Goal: Task Accomplishment & Management: Manage account settings

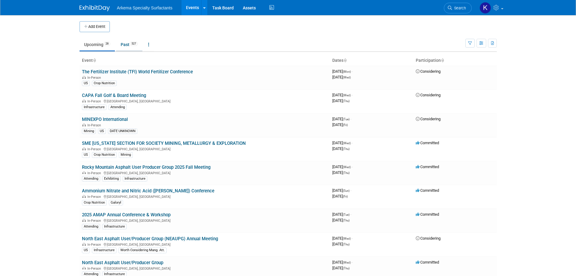
click at [135, 47] on link "Past 527" at bounding box center [129, 44] width 26 height 11
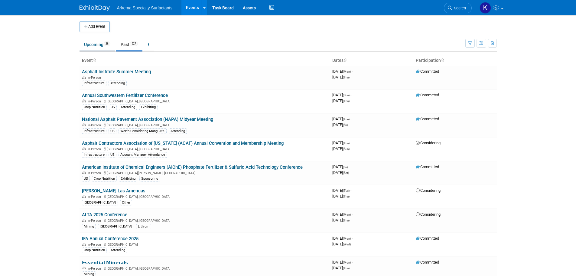
click at [94, 44] on link "Upcoming 28" at bounding box center [97, 44] width 35 height 11
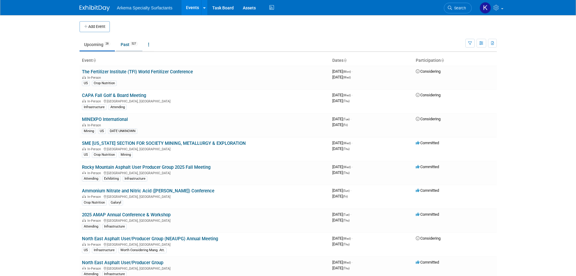
click at [122, 45] on link "Past 527" at bounding box center [129, 44] width 26 height 11
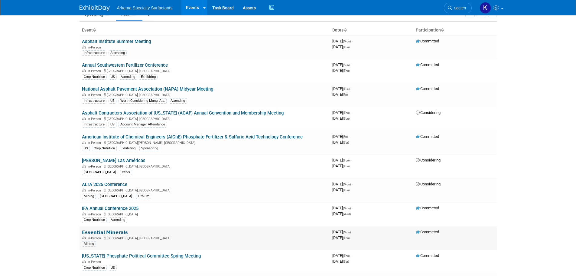
click at [102, 231] on link "𝗘𝘀𝘀𝗲𝗻𝘁𝗶𝗮𝗹 𝗠𝗶𝗻𝗲𝗿𝗮𝗹𝘀" at bounding box center [105, 231] width 46 height 5
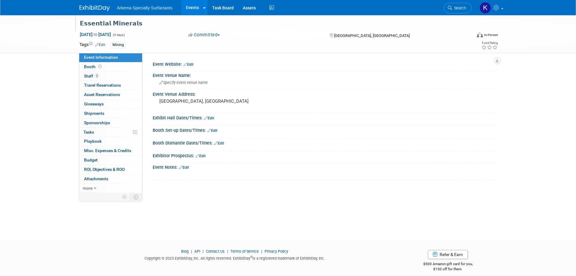
click at [115, 23] on div "𝗘𝘀𝘀𝗲𝗻𝘁𝗶𝗮𝗹 𝗠𝗶𝗻𝗲𝗿𝗮𝗹𝘀" at bounding box center [270, 23] width 385 height 11
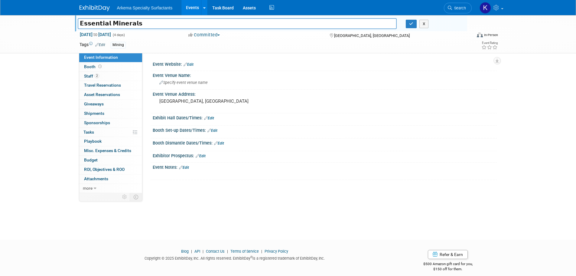
click at [115, 23] on input "𝗘𝘀𝘀𝗲𝗻𝘁𝗶𝗮𝗹 𝗠𝗶𝗻𝗲𝗿𝗮𝗹𝘀" at bounding box center [237, 23] width 319 height 11
type input "Essential Minerals"
click at [408, 26] on button "button" at bounding box center [411, 24] width 11 height 8
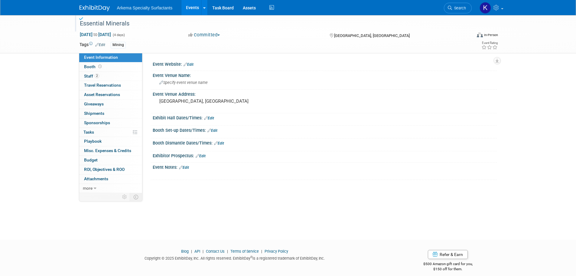
click at [100, 3] on link at bounding box center [99, 5] width 38 height 5
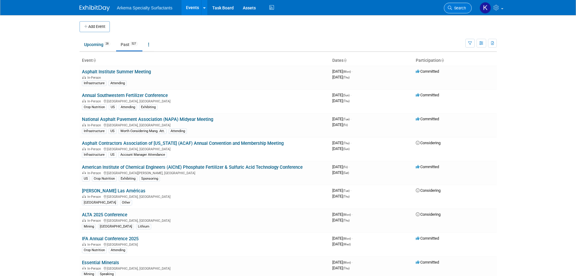
click at [464, 8] on span "Search" at bounding box center [459, 8] width 14 height 5
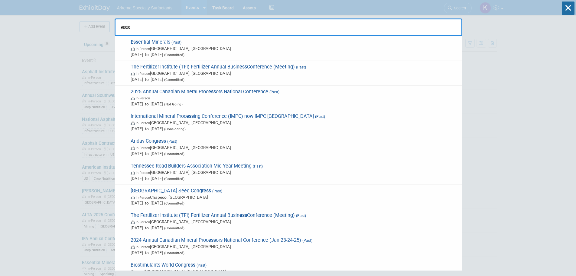
type input "ess"
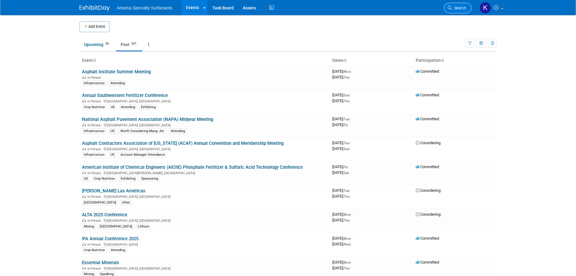
click at [467, 10] on link "Search" at bounding box center [458, 8] width 28 height 11
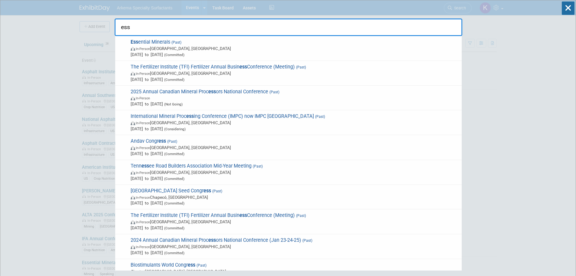
type input "ess"
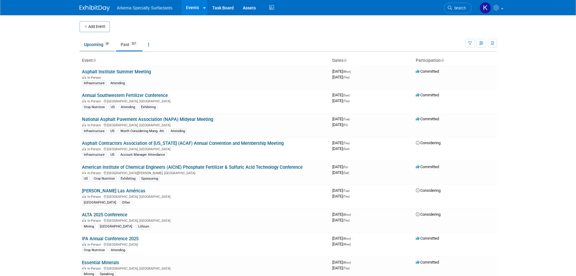
click at [98, 46] on link "Upcoming 28" at bounding box center [97, 44] width 35 height 11
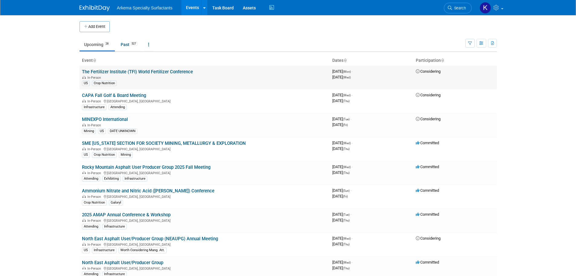
click at [138, 71] on link "The Fertilizer Institute (TFI) World Fertilizer Conference" at bounding box center [137, 71] width 111 height 5
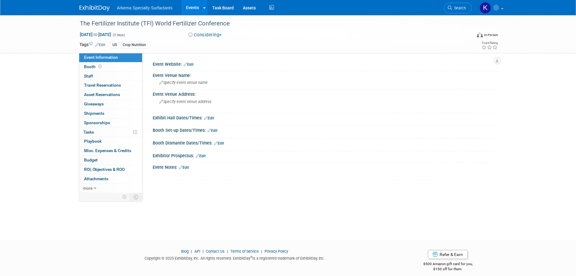
click at [101, 9] on img at bounding box center [95, 8] width 30 height 6
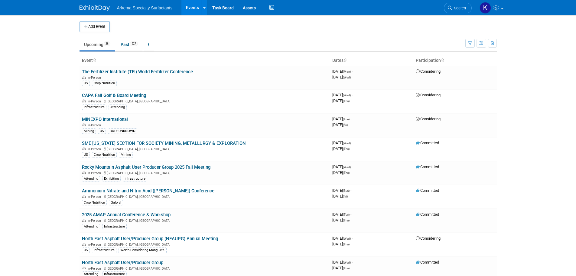
click at [60, 51] on body "Arkema Specialty Surfactants Events Add Event Bulk Upload Events Shareable Even…" at bounding box center [288, 138] width 576 height 276
click at [224, 34] on td "Upcoming 28 Past 527 All Events 555 Past and Upcoming Grouped Annually Events g…" at bounding box center [273, 42] width 386 height 20
drag, startPoint x: 38, startPoint y: 44, endPoint x: 35, endPoint y: 49, distance: 5.5
click at [38, 44] on body "Arkema Specialty Surfactants Events Add Event Bulk Upload Events Shareable Even…" at bounding box center [288, 138] width 576 height 276
click at [158, 69] on link "The Fertilizer Institute (TFI) World Fertilizer Conference" at bounding box center [137, 71] width 111 height 5
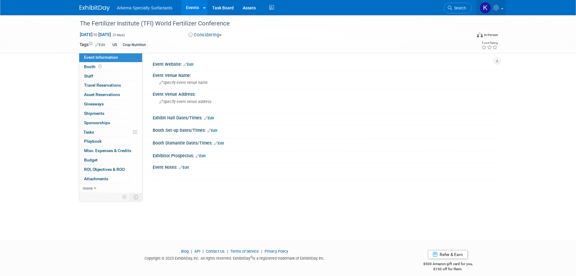
click at [495, 7] on icon at bounding box center [497, 7] width 7 height 5
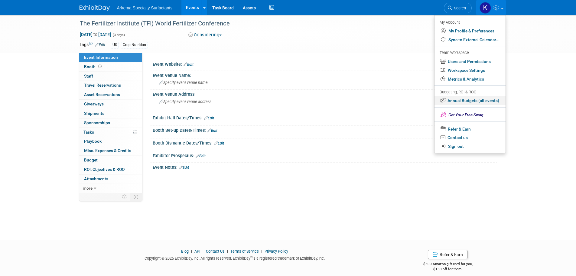
click at [467, 101] on link "Annual Budgets (all events)" at bounding box center [470, 100] width 71 height 9
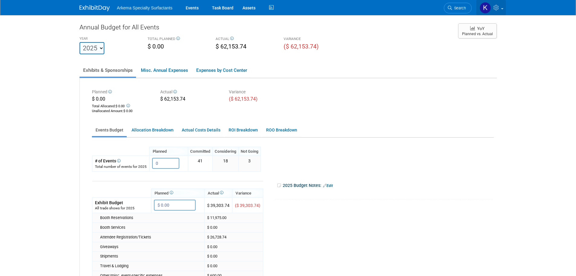
click at [499, 8] on icon at bounding box center [497, 7] width 7 height 5
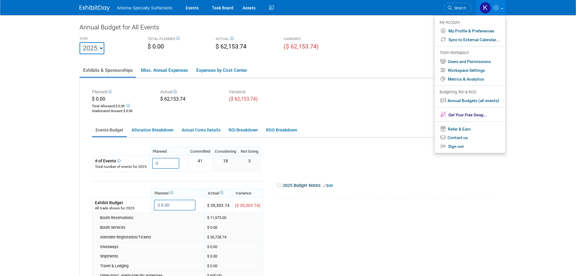
click at [397, 58] on div "Annual Budget for All Events YEAR [DATE] 2020 2021 2022 2023 2024 2025 2026 202…" at bounding box center [288, 192] width 417 height 338
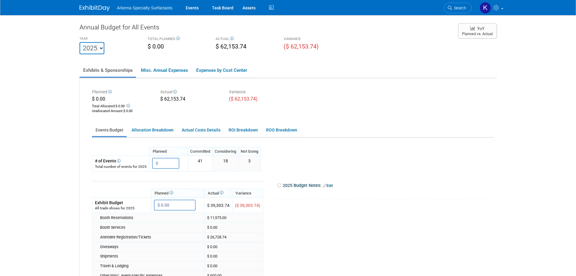
scroll to position [30, 0]
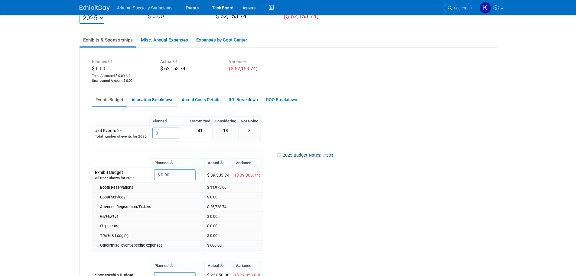
click at [156, 102] on link "Allocation Breakdown" at bounding box center [152, 100] width 49 height 12
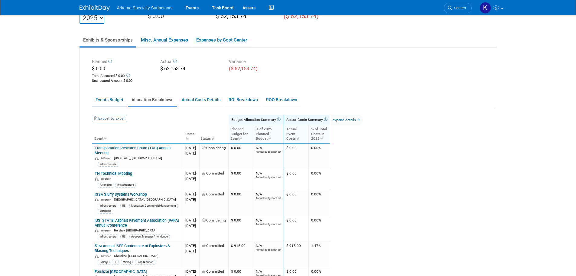
click at [96, 100] on link "Events Budget" at bounding box center [109, 100] width 35 height 12
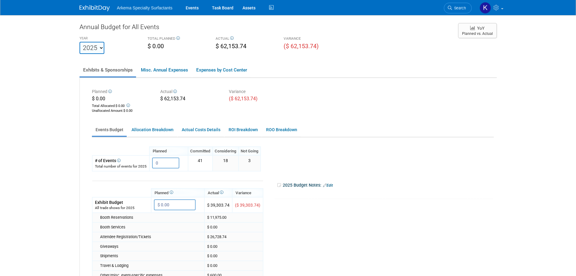
scroll to position [0, 0]
click at [214, 70] on link "Expenses by Cost Center" at bounding box center [222, 70] width 58 height 13
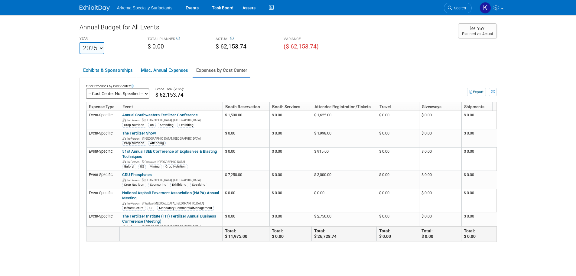
click at [112, 91] on select "-- Cost Center Not Specified --" at bounding box center [118, 93] width 64 height 10
drag, startPoint x: 111, startPoint y: 91, endPoint x: 109, endPoint y: 89, distance: 3.4
click at [111, 91] on select "-- Cost Center Not Specified --" at bounding box center [118, 93] width 64 height 10
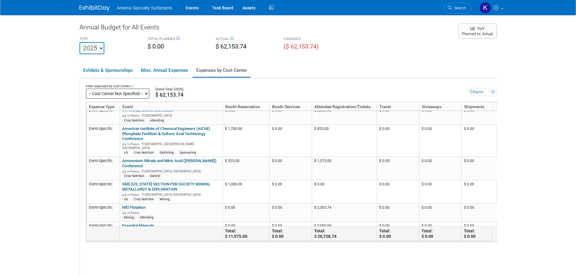
scroll to position [199, 0]
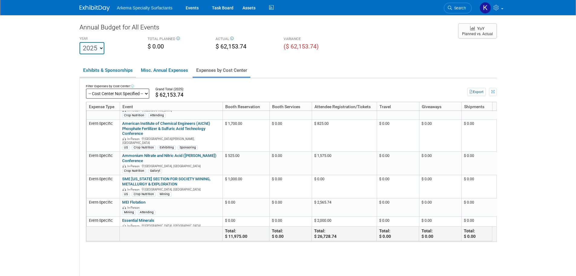
click at [112, 69] on link "Exhibits & Sponsorships" at bounding box center [108, 70] width 57 height 13
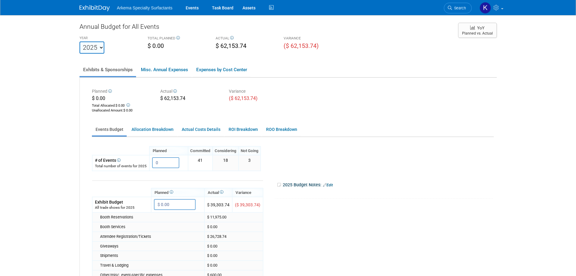
scroll to position [0, 0]
click at [96, 9] on img at bounding box center [95, 8] width 30 height 6
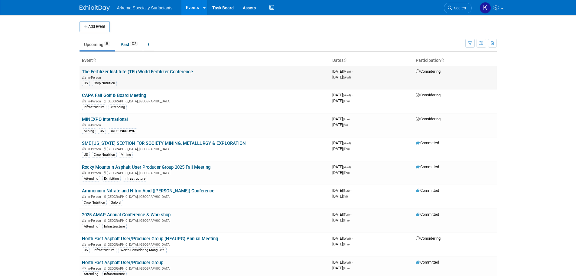
click at [146, 70] on link "The Fertilizer Institute (TFI) World Fertilizer Conference" at bounding box center [137, 71] width 111 height 5
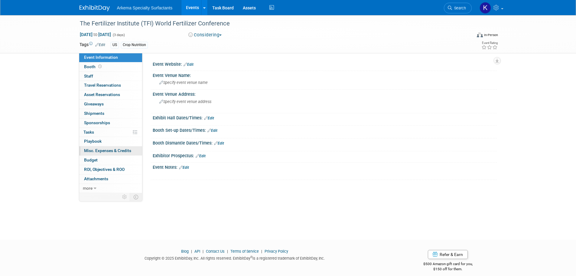
click at [108, 149] on span "Misc. Expenses & Credits 0" at bounding box center [107, 150] width 47 height 5
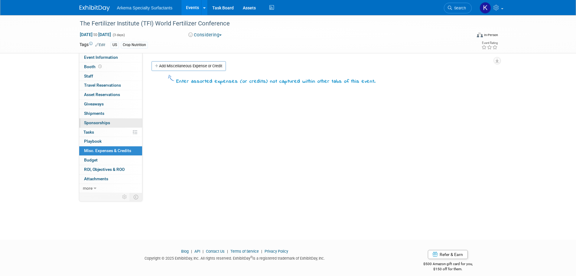
click at [106, 124] on span "Sponsorships 0" at bounding box center [97, 122] width 26 height 5
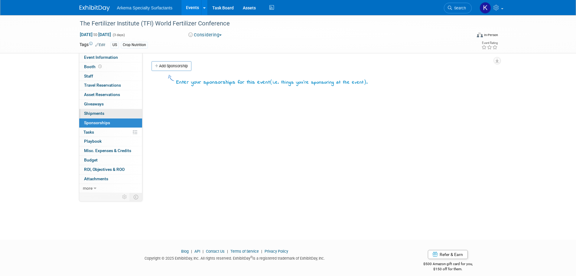
click at [107, 114] on link "0 Shipments 0" at bounding box center [110, 113] width 63 height 9
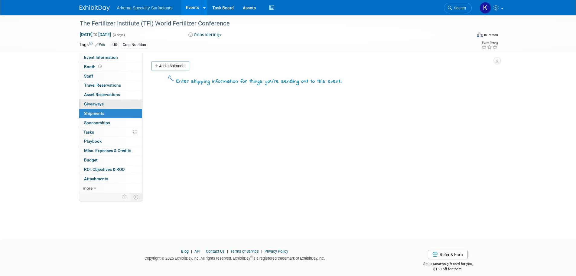
click at [109, 104] on link "0 Giveaways 0" at bounding box center [110, 104] width 63 height 9
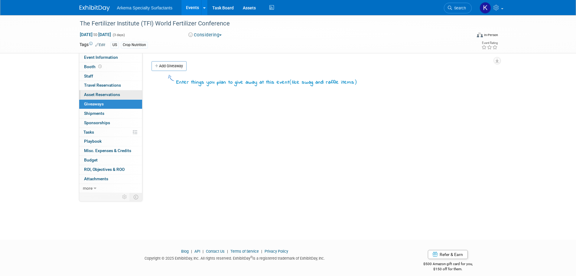
click at [113, 94] on span "Asset Reservations 0" at bounding box center [102, 94] width 36 height 5
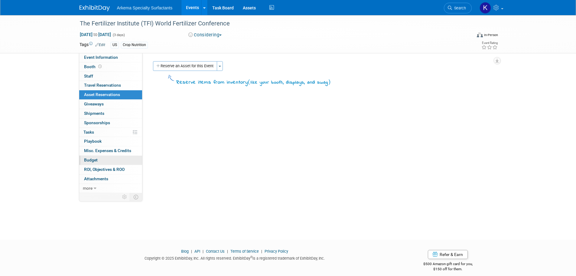
click at [104, 158] on link "Budget" at bounding box center [110, 159] width 63 height 9
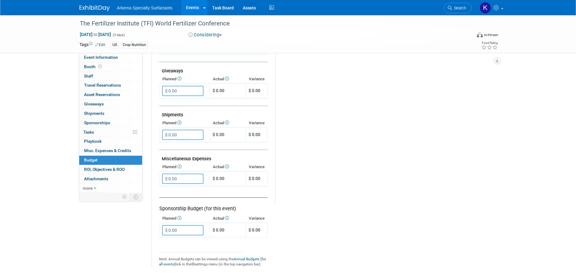
scroll to position [302, 0]
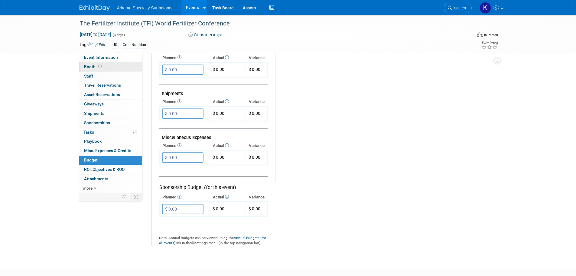
click at [109, 67] on link "Booth" at bounding box center [110, 66] width 63 height 9
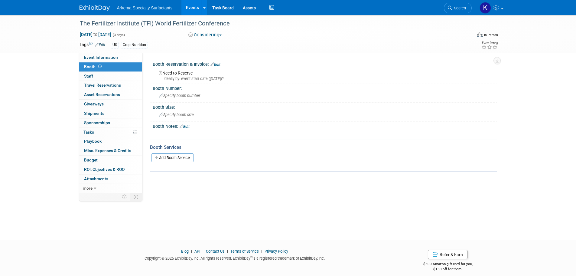
click at [220, 65] on link "Edit" at bounding box center [216, 64] width 10 height 4
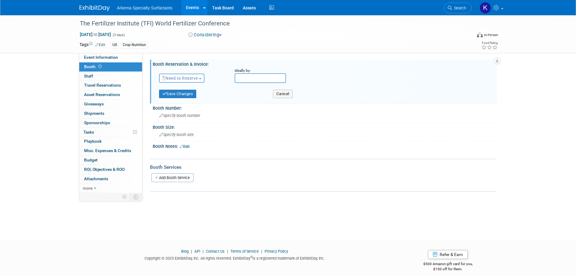
click at [191, 79] on span "Need to Reserve" at bounding box center [180, 78] width 36 height 5
click at [241, 61] on div "Booth Reservation & Invoice: Edit" at bounding box center [325, 64] width 344 height 8
click at [286, 93] on button "Cancel" at bounding box center [283, 94] width 20 height 8
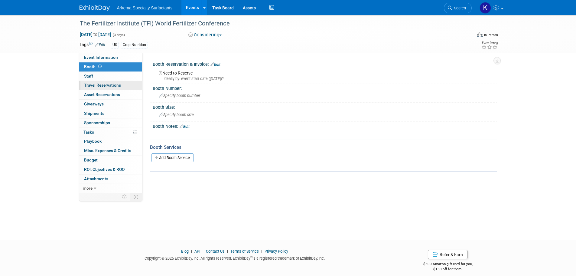
click at [115, 81] on link "0 Travel Reservations 0" at bounding box center [110, 85] width 63 height 9
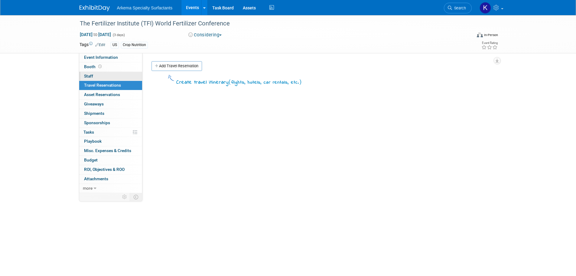
click at [109, 74] on link "0 Staff 0" at bounding box center [110, 76] width 63 height 9
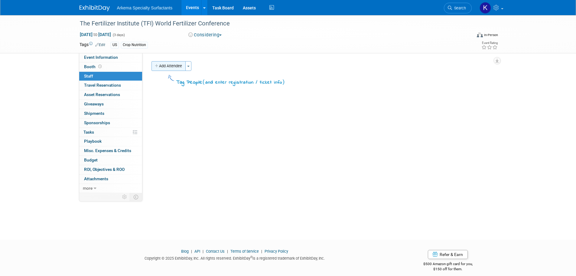
click at [177, 66] on button "Add Attendee" at bounding box center [169, 66] width 34 height 10
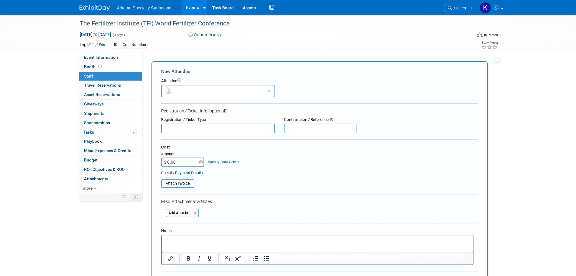
click at [228, 162] on link "Specify Cost Center" at bounding box center [224, 161] width 32 height 4
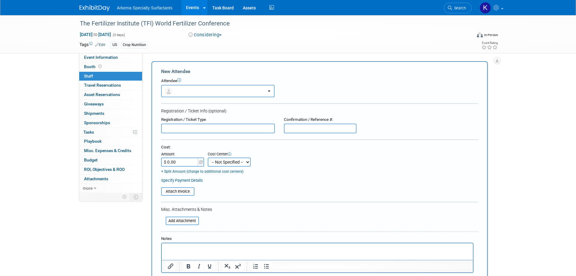
click at [240, 161] on select "-- Not Specified --" at bounding box center [229, 161] width 43 height 9
click at [281, 162] on div "Cost: Amount $ 0.00 Specify Cost Center Cost Center -- Not Specified --" at bounding box center [319, 159] width 317 height 30
click at [230, 154] on icon at bounding box center [230, 154] width 4 height 4
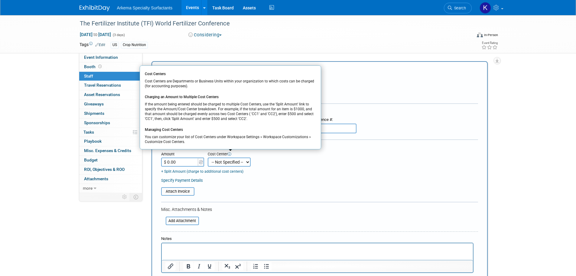
click at [230, 154] on icon at bounding box center [230, 154] width 4 height 4
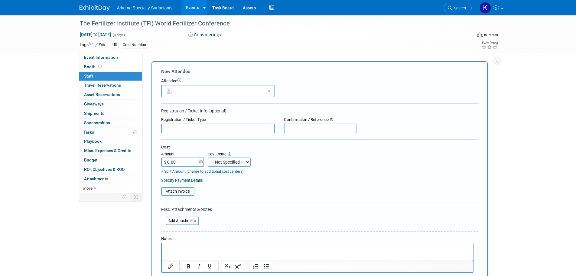
click at [221, 43] on div "US Crop Nutrition" at bounding box center [269, 45] width 316 height 7
click at [117, 73] on link "0 Staff 0" at bounding box center [110, 76] width 63 height 9
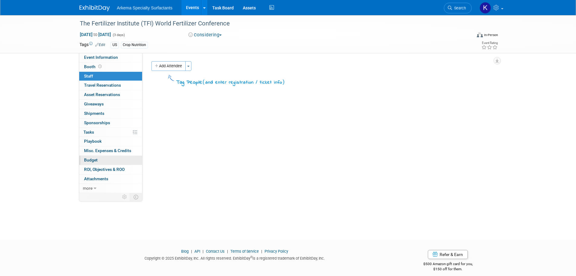
click at [111, 158] on link "Budget" at bounding box center [110, 159] width 63 height 9
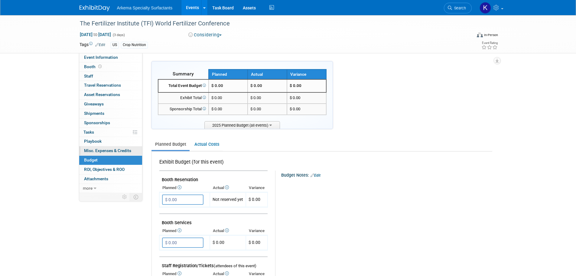
click at [113, 151] on span "Misc. Expenses & Credits 0" at bounding box center [107, 150] width 47 height 5
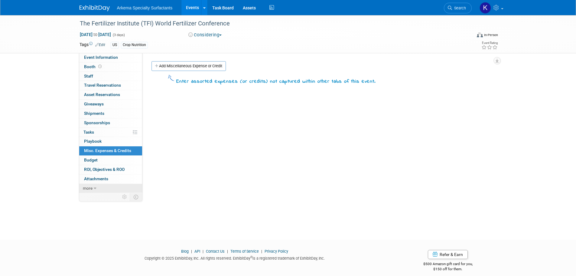
click at [102, 187] on link "more" at bounding box center [110, 188] width 63 height 9
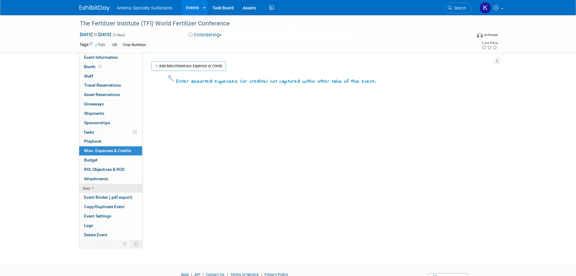
scroll to position [29, 0]
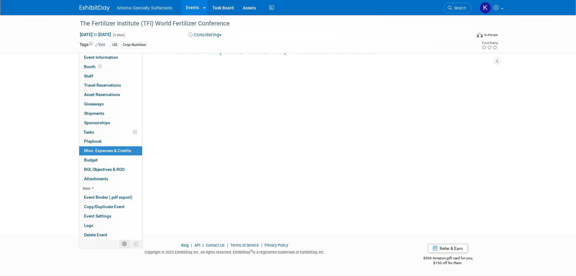
click at [125, 244] on icon at bounding box center [124, 243] width 5 height 5
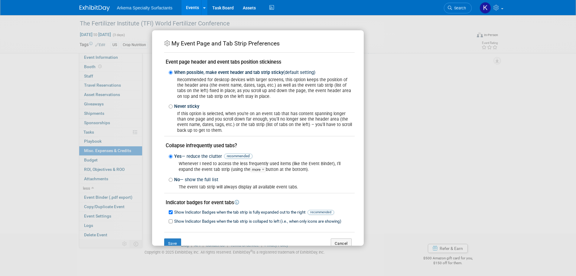
scroll to position [15, 0]
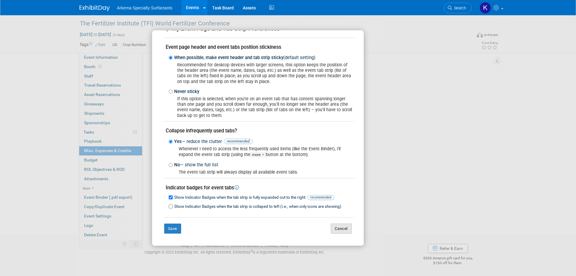
click at [340, 231] on button "Cancel" at bounding box center [341, 228] width 21 height 10
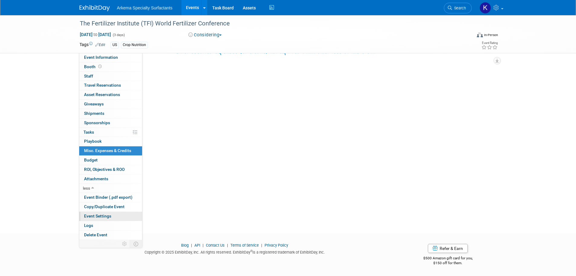
click at [116, 215] on link "Event Settings" at bounding box center [110, 215] width 63 height 9
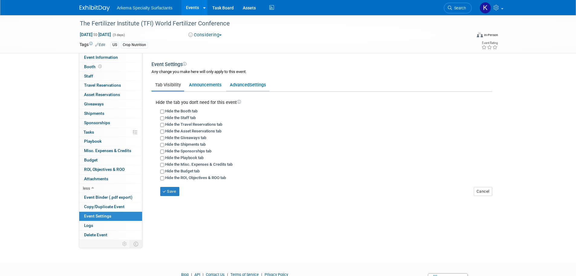
click at [244, 88] on link "Advanced Settings" at bounding box center [247, 84] width 43 height 11
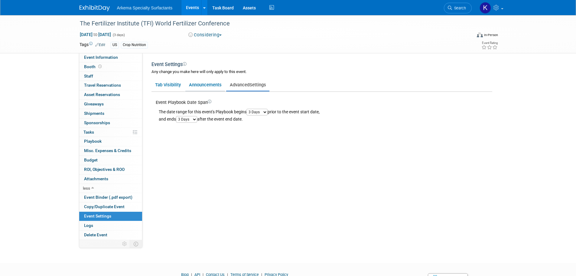
click at [211, 80] on link "Announcements" at bounding box center [205, 84] width 40 height 11
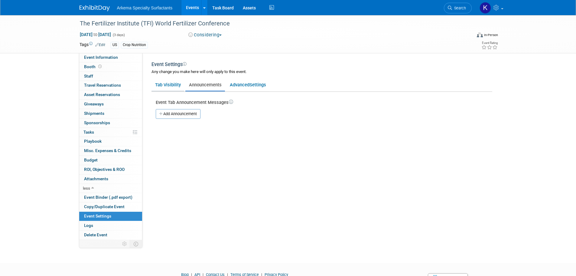
click at [176, 80] on link "Tab Visibility" at bounding box center [168, 84] width 33 height 11
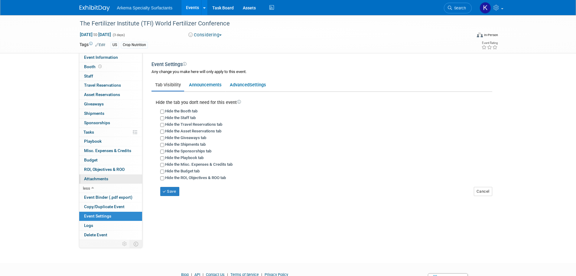
click at [107, 177] on span "Attachments 0" at bounding box center [96, 178] width 24 height 5
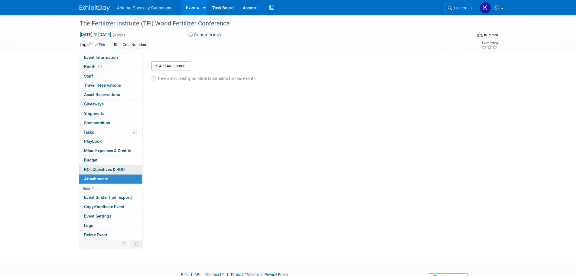
click at [110, 168] on span "ROI, Objectives & ROO 0" at bounding box center [104, 169] width 41 height 5
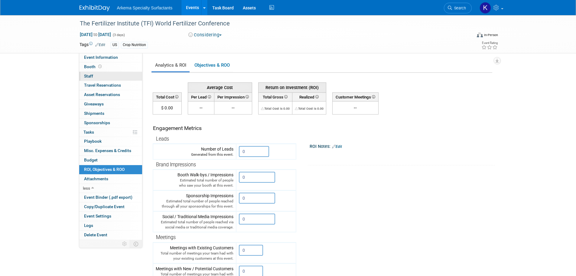
click at [100, 74] on link "0 Staff 0" at bounding box center [110, 76] width 63 height 9
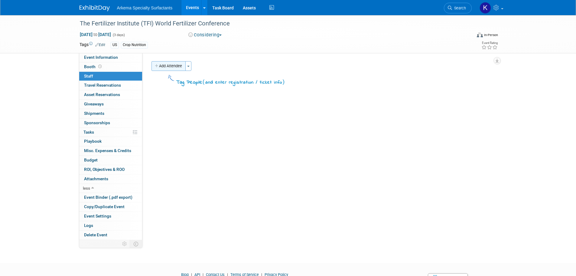
click at [165, 64] on button "Add Attendee" at bounding box center [169, 66] width 34 height 10
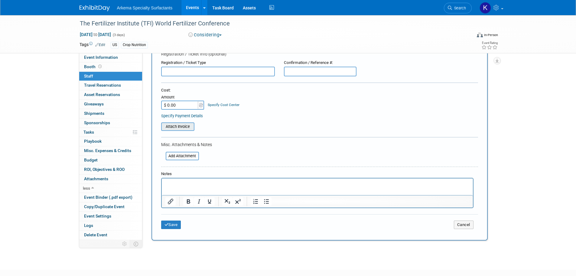
scroll to position [60, 0]
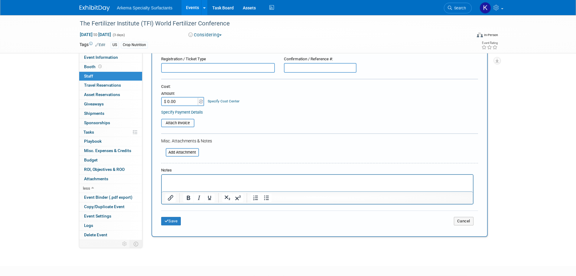
click at [196, 111] on link "Specify Payment Details" at bounding box center [182, 112] width 42 height 5
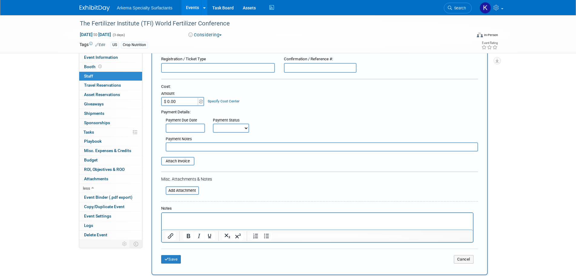
click at [230, 102] on link "Specify Cost Center" at bounding box center [224, 101] width 32 height 4
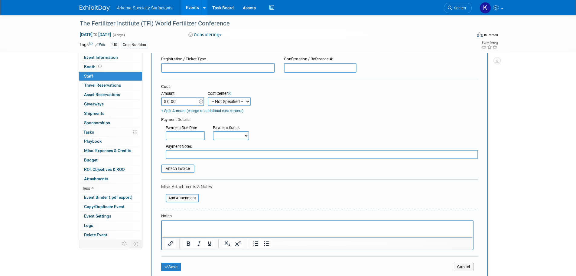
drag, startPoint x: 268, startPoint y: 105, endPoint x: 244, endPoint y: 97, distance: 25.1
click at [268, 105] on div "Cost: Amount $ 0.00 Specify Cost Center Cost Center -- Not Specified --" at bounding box center [319, 99] width 317 height 30
click at [231, 93] on icon at bounding box center [230, 94] width 4 height 4
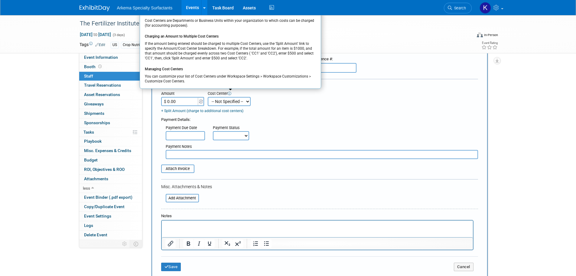
click at [239, 102] on select "-- Not Specified --" at bounding box center [229, 101] width 43 height 9
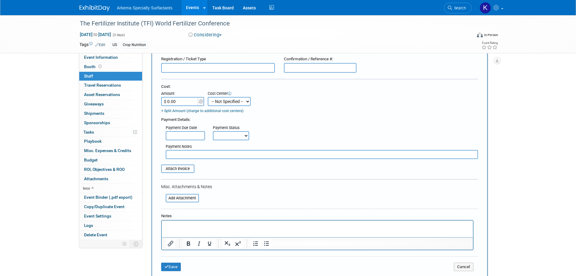
click at [208, 97] on select "-- Not Specified --" at bounding box center [229, 101] width 43 height 9
click at [231, 110] on link "+ Split Amount (charge to additional cost centers)" at bounding box center [202, 111] width 82 height 4
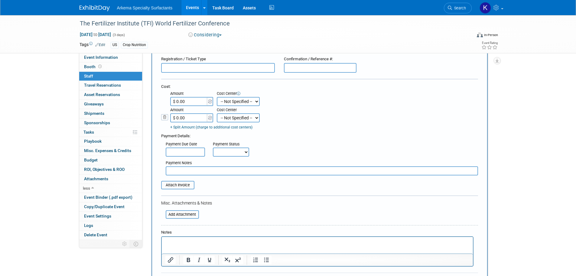
click at [229, 100] on body "Arkema Specialty Surfactants Events Add Event Bulk Upload Events Shareable Even…" at bounding box center [288, 78] width 576 height 276
click at [164, 118] on icon at bounding box center [164, 117] width 7 height 6
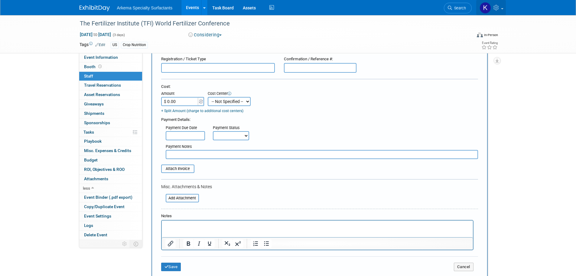
click at [494, 7] on icon at bounding box center [497, 7] width 7 height 5
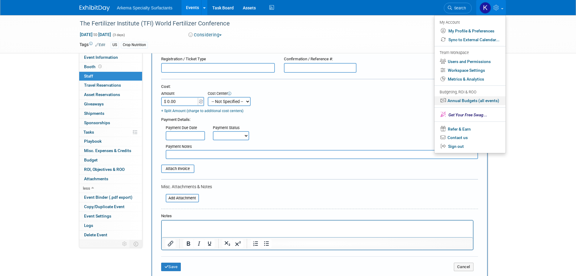
click at [462, 100] on link "Annual Budgets (all events)" at bounding box center [470, 100] width 71 height 9
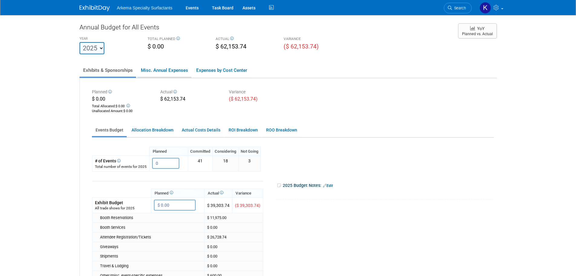
click at [177, 74] on link "Misc. Annual Expenses" at bounding box center [164, 70] width 54 height 13
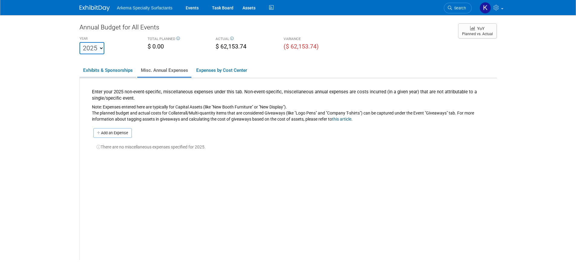
click at [116, 70] on link "Exhibits & Sponsorships" at bounding box center [108, 70] width 57 height 13
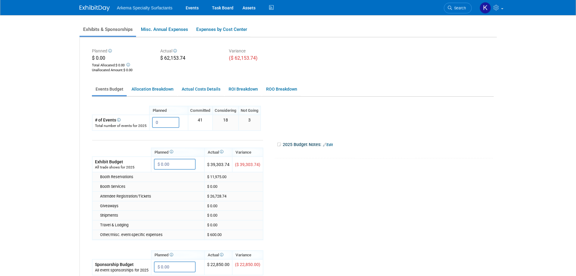
scroll to position [30, 0]
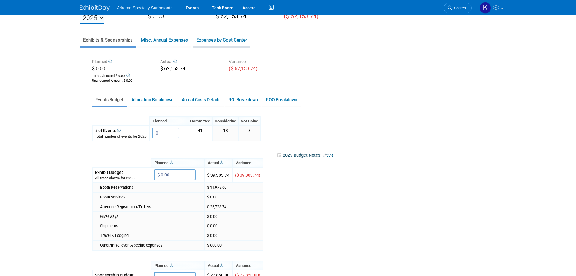
click at [214, 39] on link "Expenses by Cost Center" at bounding box center [222, 40] width 58 height 13
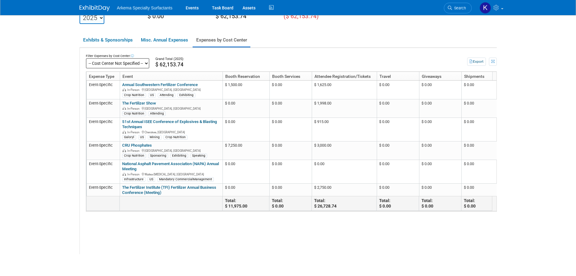
click at [137, 64] on select "-- Cost Center Not Specified --" at bounding box center [118, 63] width 64 height 10
click at [86, 58] on select "-- Cost Center Not Specified --" at bounding box center [118, 63] width 64 height 10
click at [132, 56] on icon at bounding box center [132, 55] width 3 height 3
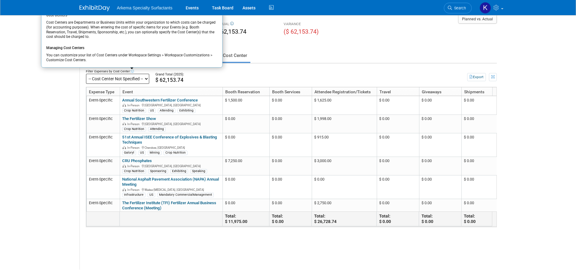
scroll to position [0, 0]
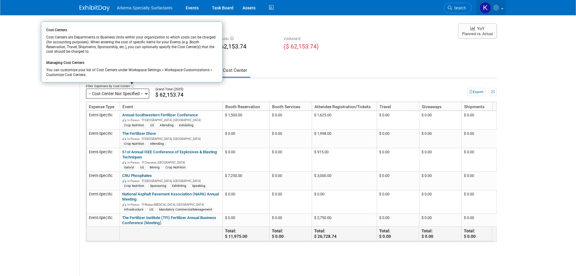
click at [497, 9] on icon at bounding box center [497, 7] width 7 height 5
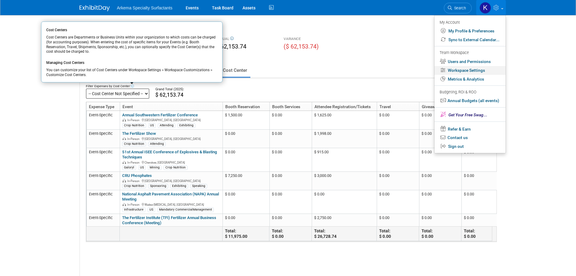
click at [480, 70] on link "Workspace Settings" at bounding box center [470, 70] width 71 height 9
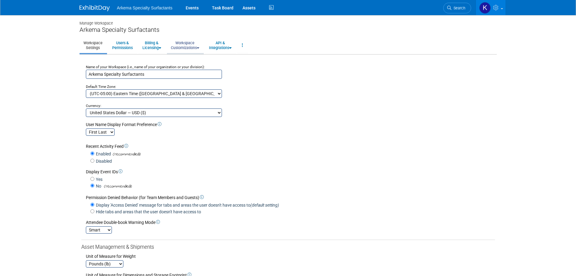
click at [188, 49] on link "Workspace Customizations" at bounding box center [185, 45] width 36 height 15
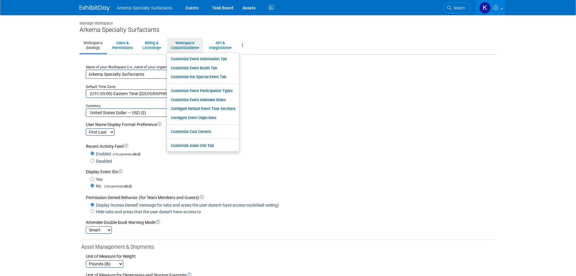
click at [268, 41] on ul "Workspace Settings Users & Permissions Billing & Licensing Manage Plan / Subscr…" at bounding box center [288, 45] width 417 height 17
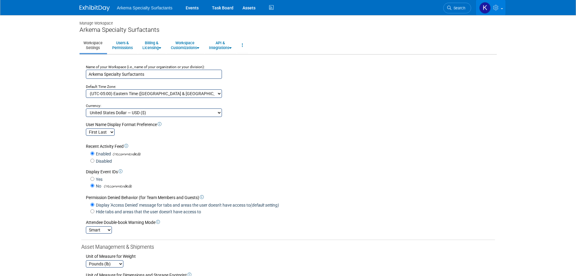
click at [495, 8] on icon at bounding box center [496, 7] width 7 height 5
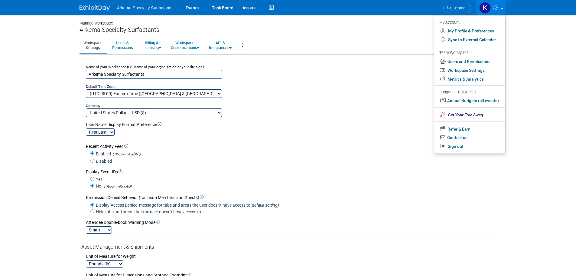
click at [322, 25] on div "Manage Workspace" at bounding box center [288, 20] width 417 height 11
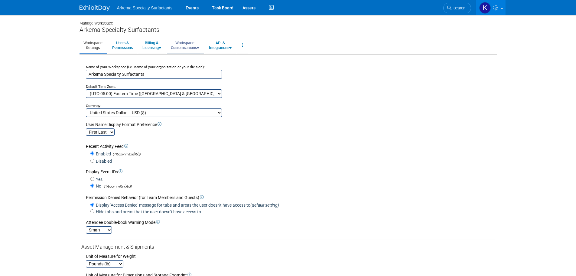
click at [191, 47] on link "Workspace Customizations" at bounding box center [185, 45] width 36 height 15
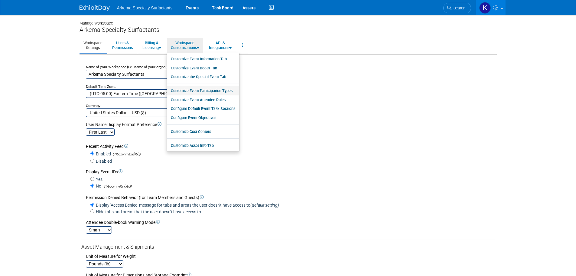
click at [198, 90] on link "Customize Event Participation Types" at bounding box center [203, 90] width 72 height 9
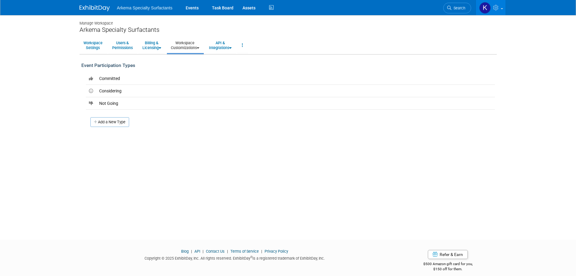
click at [199, 49] on icon at bounding box center [198, 48] width 2 height 4
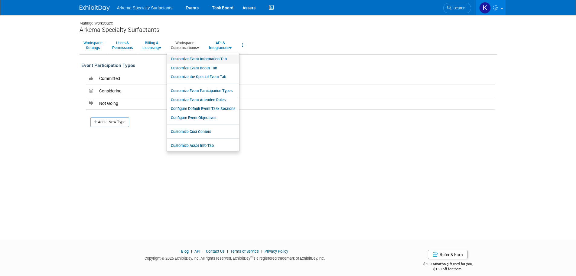
click at [203, 58] on link "Customize Event Information Tab" at bounding box center [203, 58] width 72 height 9
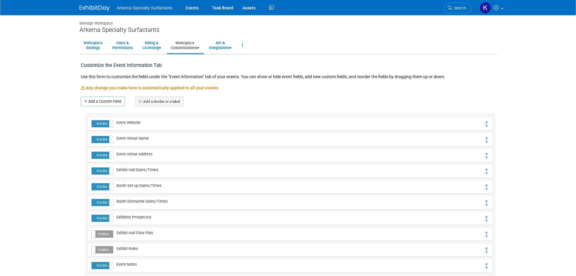
click at [199, 48] on link "Workspace Customizations" at bounding box center [185, 45] width 36 height 15
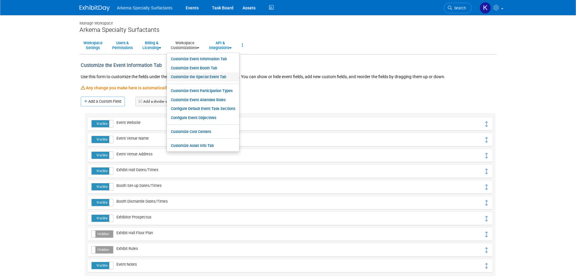
click at [199, 76] on link "Customize the Special Event Tab" at bounding box center [203, 76] width 72 height 9
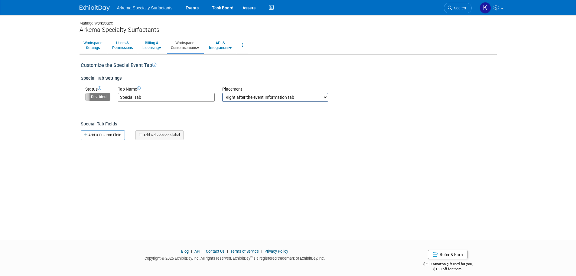
click at [92, 2] on div at bounding box center [99, 5] width 38 height 11
click at [94, 9] on img at bounding box center [95, 8] width 30 height 6
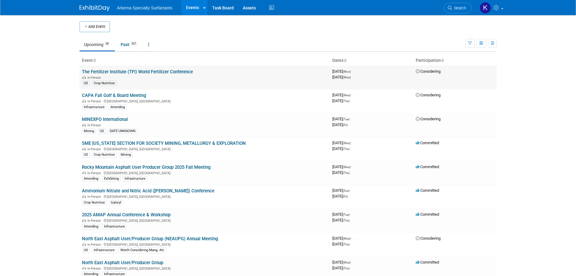
click at [128, 70] on link "The Fertilizer Institute (TFI) World Fertilizer Conference" at bounding box center [137, 71] width 111 height 5
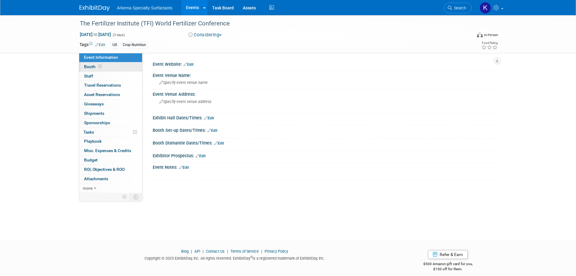
click at [121, 64] on link "Booth" at bounding box center [110, 66] width 63 height 9
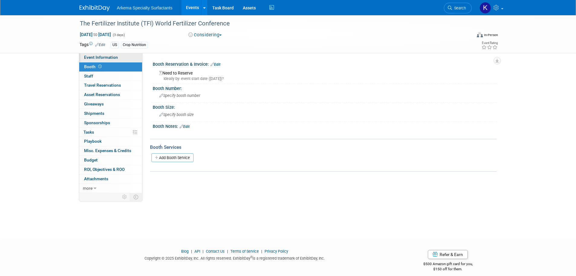
click at [121, 54] on link "Event Information" at bounding box center [110, 57] width 63 height 9
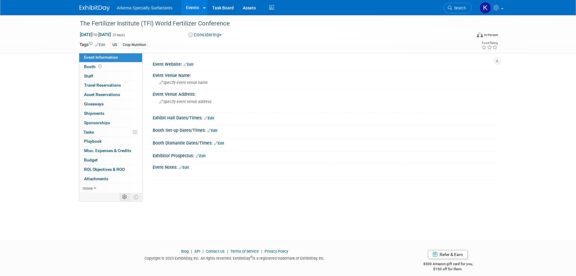
click at [123, 198] on icon at bounding box center [124, 196] width 5 height 5
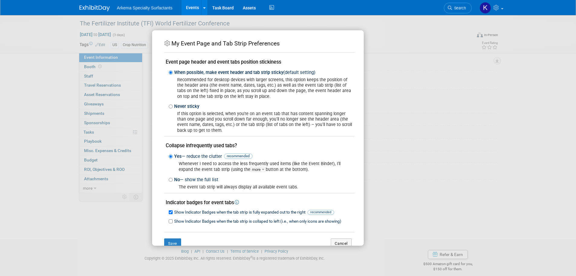
scroll to position [15, 0]
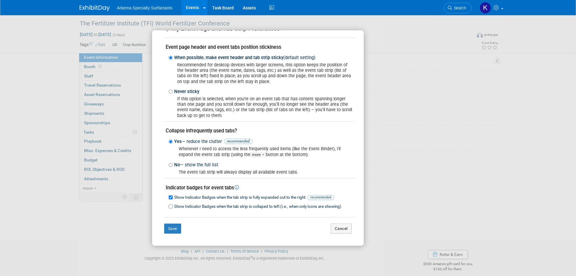
click at [48, 153] on div "My Event Page and Tab Strip Preferences Event page header and event tabs positi…" at bounding box center [288, 138] width 576 height 276
click at [93, 160] on div "My Event Page and Tab Strip Preferences Event page header and event tabs positi…" at bounding box center [288, 138] width 576 height 276
click at [338, 228] on button "Cancel" at bounding box center [341, 228] width 21 height 10
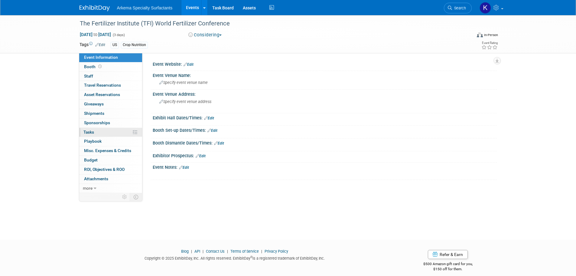
click at [109, 131] on link "0% Tasks 0%" at bounding box center [110, 132] width 63 height 9
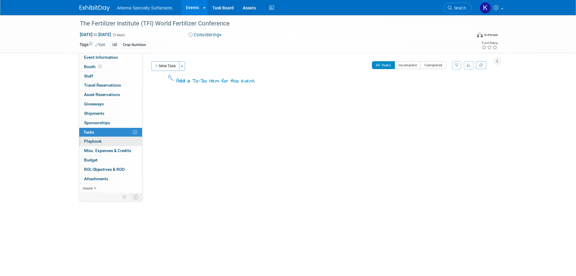
click at [105, 142] on link "0 Playbook 0" at bounding box center [110, 141] width 63 height 9
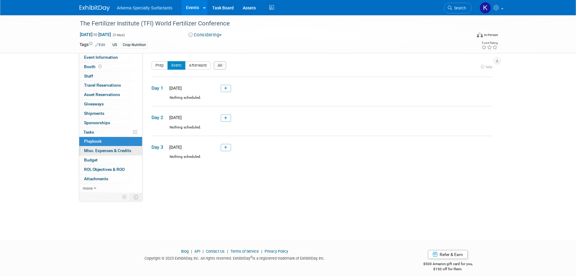
click at [105, 147] on link "0 Misc. Expenses & Credits 0" at bounding box center [110, 150] width 63 height 9
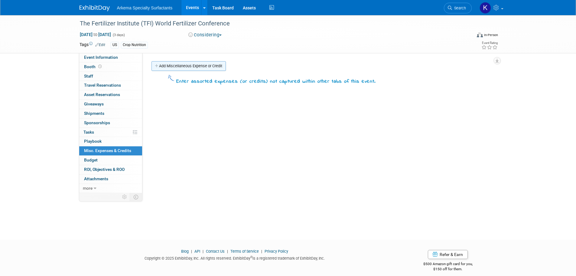
click at [189, 64] on link "Add Miscellaneous Expense or Credit" at bounding box center [189, 66] width 74 height 10
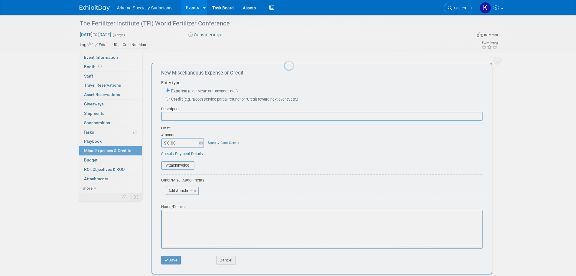
scroll to position [0, 0]
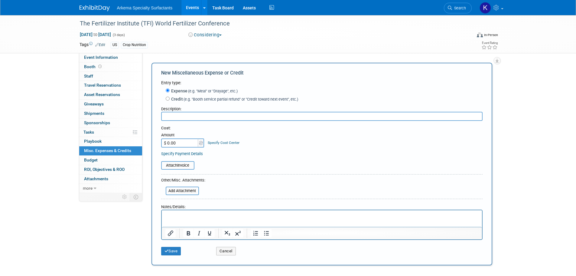
click at [445, 49] on div "Event Rating" at bounding box center [467, 46] width 71 height 11
click at [253, 37] on div "Considering Committed Considering Not Going" at bounding box center [253, 35] width 134 height 7
click at [97, 68] on span "Booth" at bounding box center [93, 66] width 19 height 5
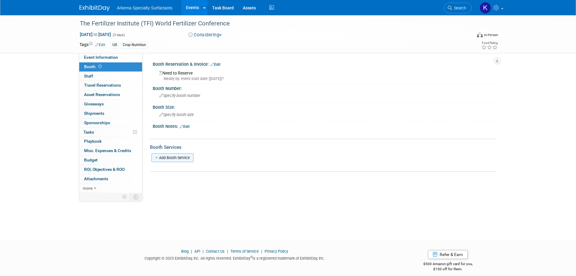
click at [185, 158] on link "Add Booth Service" at bounding box center [173, 157] width 42 height 9
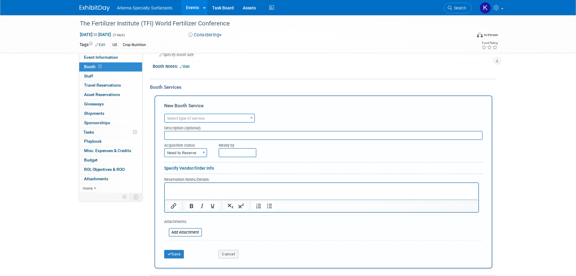
scroll to position [60, 0]
click at [198, 168] on link "Specify Vendor/Order Info" at bounding box center [189, 167] width 50 height 5
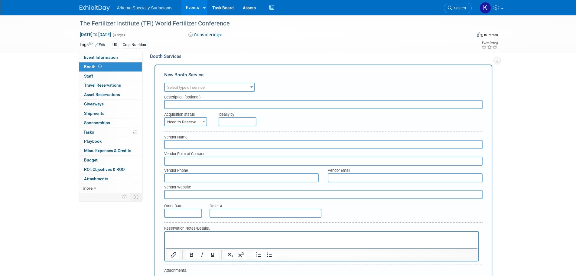
scroll to position [181, 0]
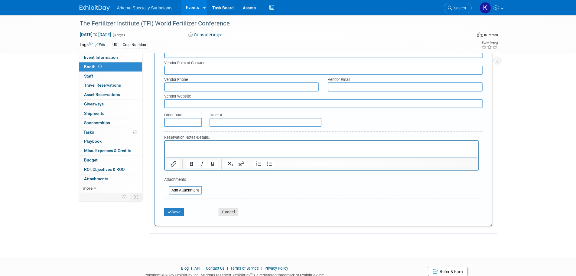
click at [235, 211] on button "Cancel" at bounding box center [229, 211] width 20 height 8
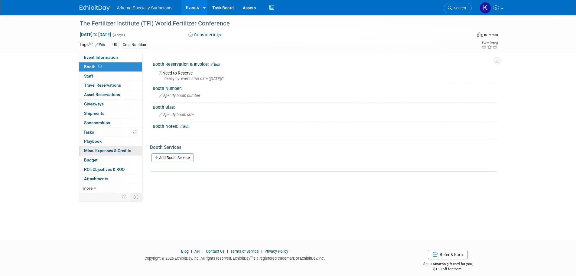
click at [114, 149] on span "Misc. Expenses & Credits 0" at bounding box center [107, 150] width 47 height 5
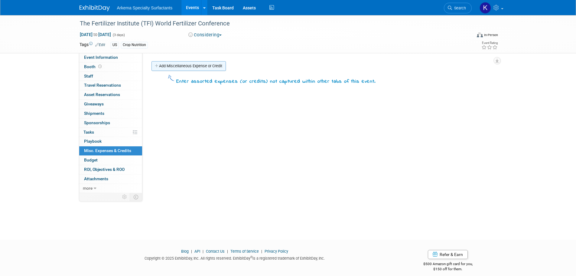
click at [201, 65] on link "Add Miscellaneous Expense or Credit" at bounding box center [189, 66] width 74 height 10
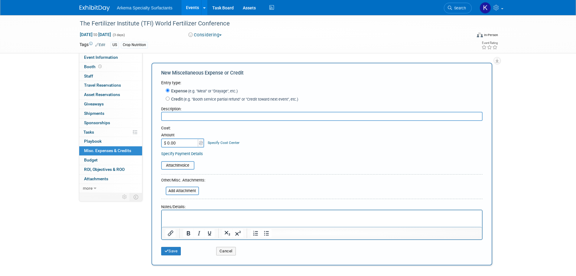
click at [437, 44] on div "Event Rating" at bounding box center [467, 46] width 71 height 11
click at [226, 253] on button "Cancel" at bounding box center [226, 251] width 20 height 8
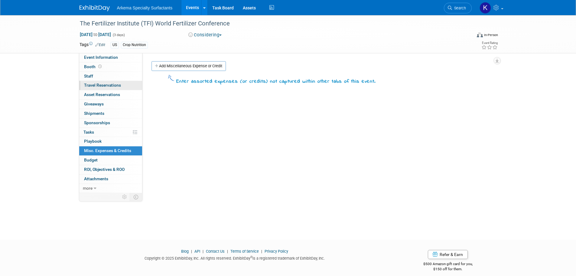
click at [116, 84] on span "Travel Reservations 0" at bounding box center [102, 85] width 37 height 5
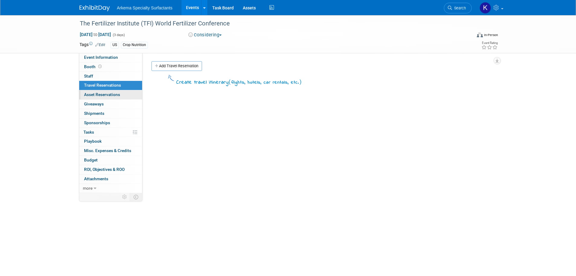
click at [112, 96] on span "Asset Reservations 0" at bounding box center [102, 94] width 36 height 5
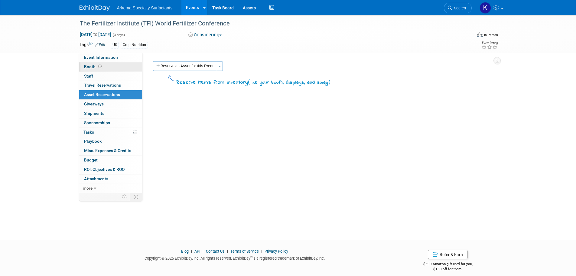
click at [106, 68] on link "Booth" at bounding box center [110, 66] width 63 height 9
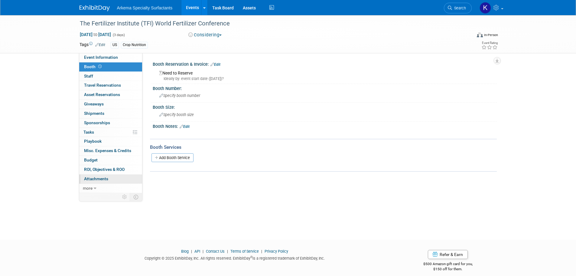
click at [122, 177] on link "0 Attachments 0" at bounding box center [110, 178] width 63 height 9
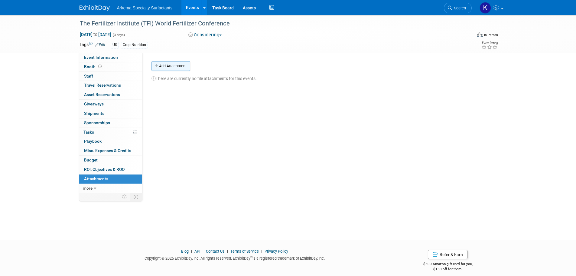
click at [173, 61] on div "Event Website: Edit Event Venue Name: Specify event venue name Edit Save Changes" at bounding box center [319, 123] width 354 height 140
click at [172, 69] on button "Add Attachment" at bounding box center [171, 66] width 39 height 10
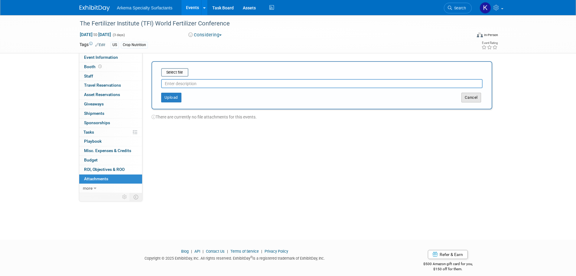
click at [468, 95] on button "Cancel" at bounding box center [472, 98] width 20 height 10
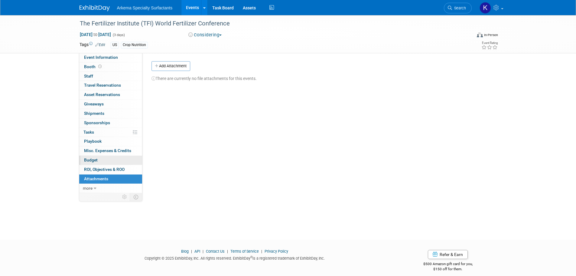
click at [103, 158] on link "Budget" at bounding box center [110, 159] width 63 height 9
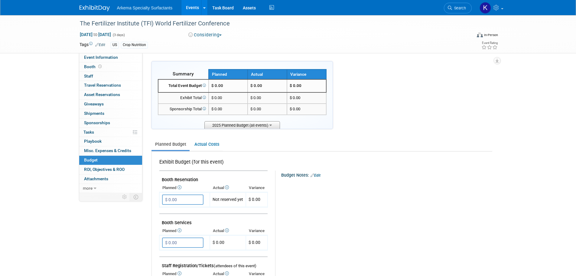
click at [242, 127] on span "2025 Planned Budget (all events)" at bounding box center [242, 125] width 76 height 8
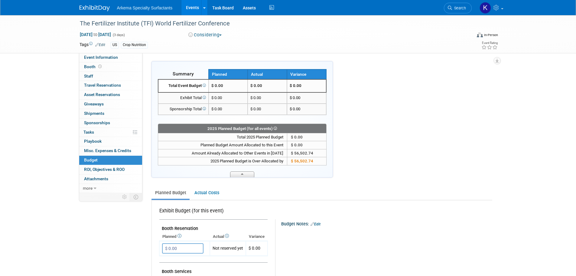
click at [247, 173] on span at bounding box center [242, 174] width 24 height 6
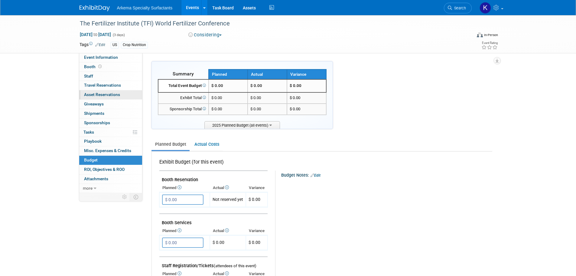
click at [122, 93] on link "0 Asset Reservations 0" at bounding box center [110, 94] width 63 height 9
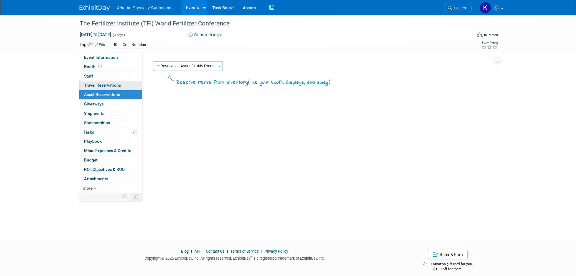
click at [125, 84] on link "0 Travel Reservations 0" at bounding box center [110, 85] width 63 height 9
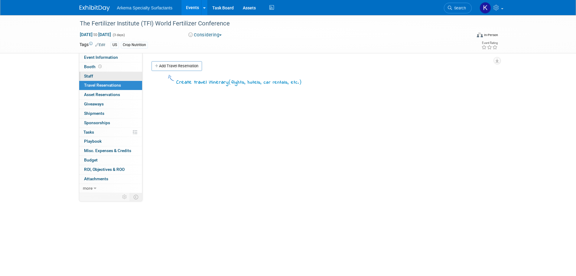
click at [116, 74] on link "0 Staff 0" at bounding box center [110, 76] width 63 height 9
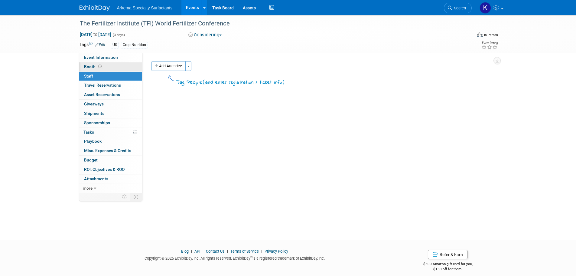
click at [118, 66] on link "Booth" at bounding box center [110, 66] width 63 height 9
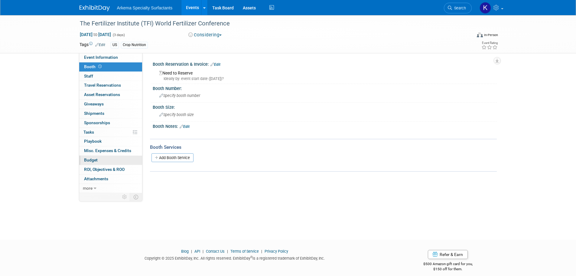
click at [106, 158] on link "Budget" at bounding box center [110, 159] width 63 height 9
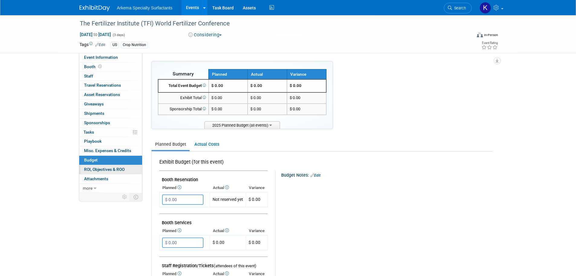
click at [106, 166] on link "0 ROI, Objectives & ROO 0" at bounding box center [110, 169] width 63 height 9
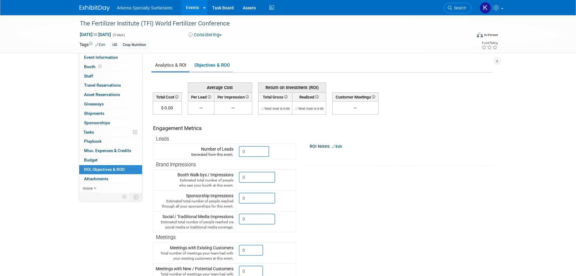
click at [214, 64] on link "Objectives & ROO 0" at bounding box center [212, 65] width 42 height 12
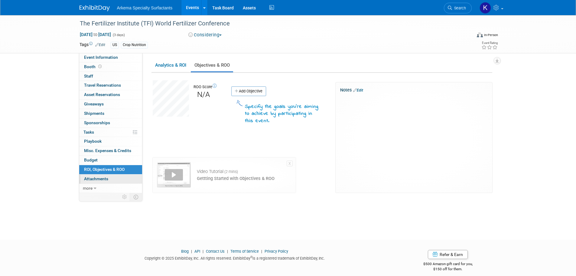
click at [107, 177] on span "Attachments 0" at bounding box center [96, 178] width 24 height 5
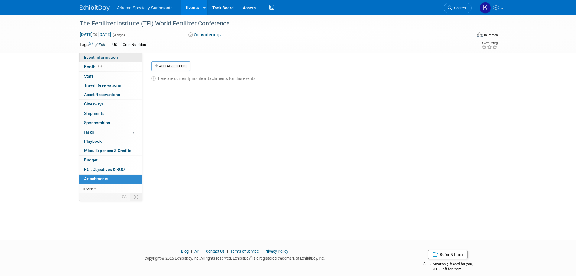
click at [110, 58] on span "Event Information" at bounding box center [101, 57] width 34 height 5
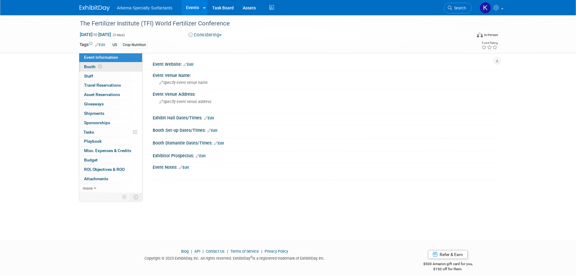
click at [110, 65] on link "Booth" at bounding box center [110, 66] width 63 height 9
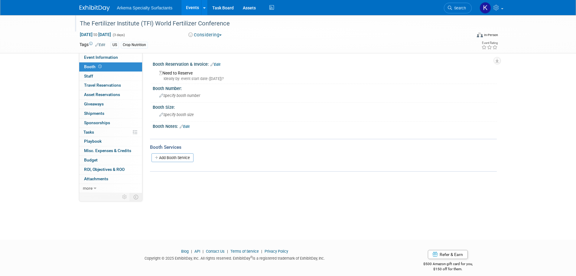
click at [133, 22] on div "The Fertilizer Institute (TFI) World Fertilizer Conference" at bounding box center [270, 23] width 385 height 11
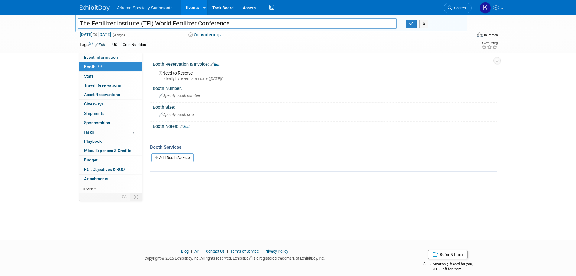
click at [133, 22] on input "The Fertilizer Institute (TFI) World Fertilizer Conference" at bounding box center [237, 23] width 319 height 11
click at [102, 57] on span "Event Information" at bounding box center [101, 57] width 34 height 5
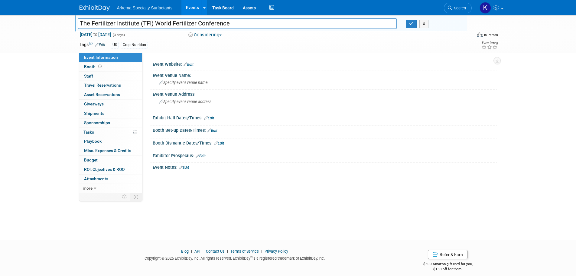
click at [191, 65] on link "Edit" at bounding box center [189, 64] width 10 height 4
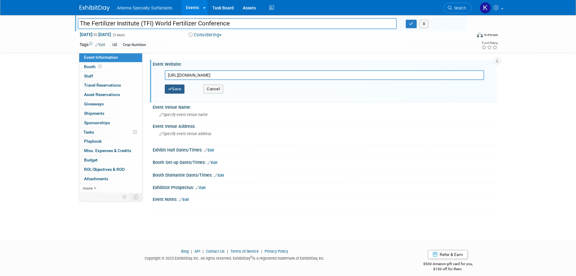
type input "[URL][DOMAIN_NAME]"
click at [179, 87] on button "Save" at bounding box center [175, 88] width 20 height 9
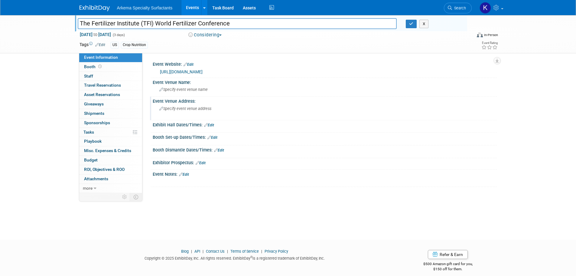
click at [191, 109] on span "Specify event venue address" at bounding box center [185, 108] width 52 height 5
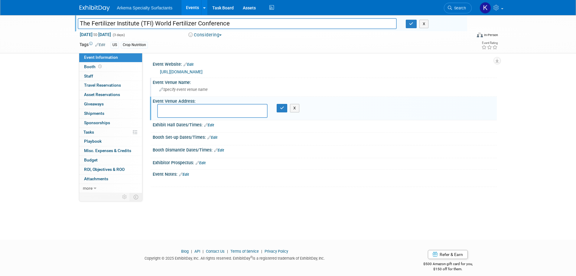
click at [188, 91] on span "Specify event venue name" at bounding box center [183, 89] width 48 height 5
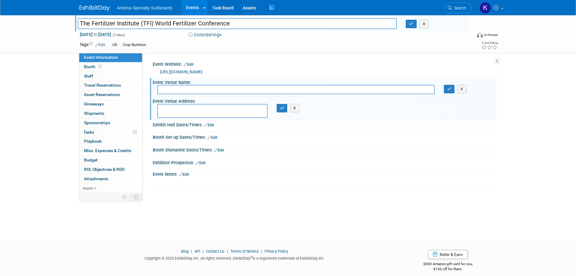
click at [184, 110] on textarea at bounding box center [212, 111] width 110 height 14
paste textarea "[GEOGRAPHIC_DATA], [GEOGRAPHIC_DATA]"
type textarea "[GEOGRAPHIC_DATA], [GEOGRAPHIC_DATA]"
click at [409, 26] on button "button" at bounding box center [411, 24] width 11 height 8
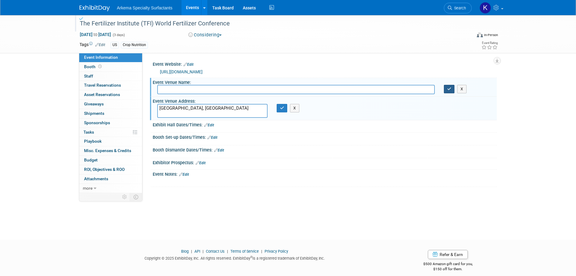
click at [449, 88] on icon "button" at bounding box center [449, 89] width 4 height 4
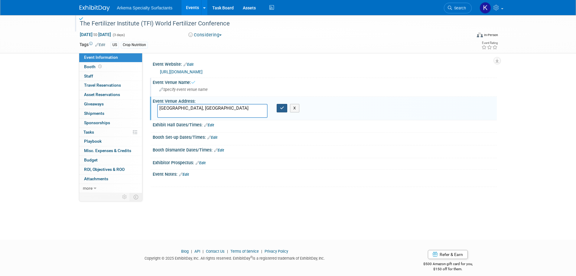
click at [284, 108] on button "button" at bounding box center [282, 108] width 11 height 8
